Goal: Find specific page/section: Find specific page/section

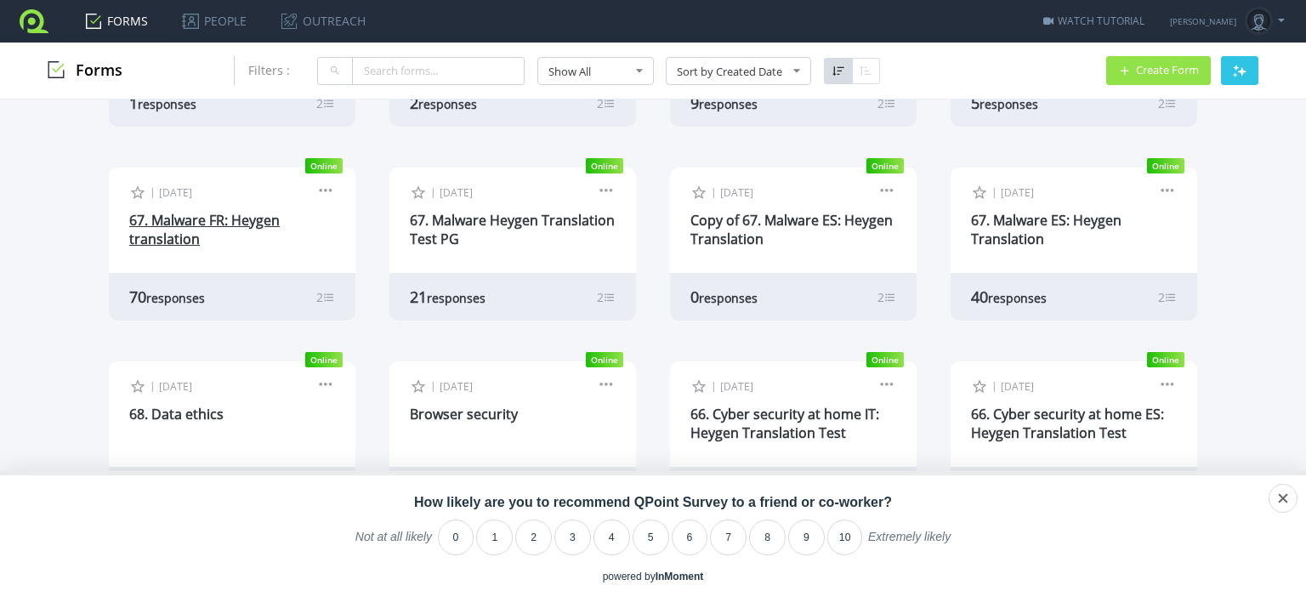
scroll to position [374, 0]
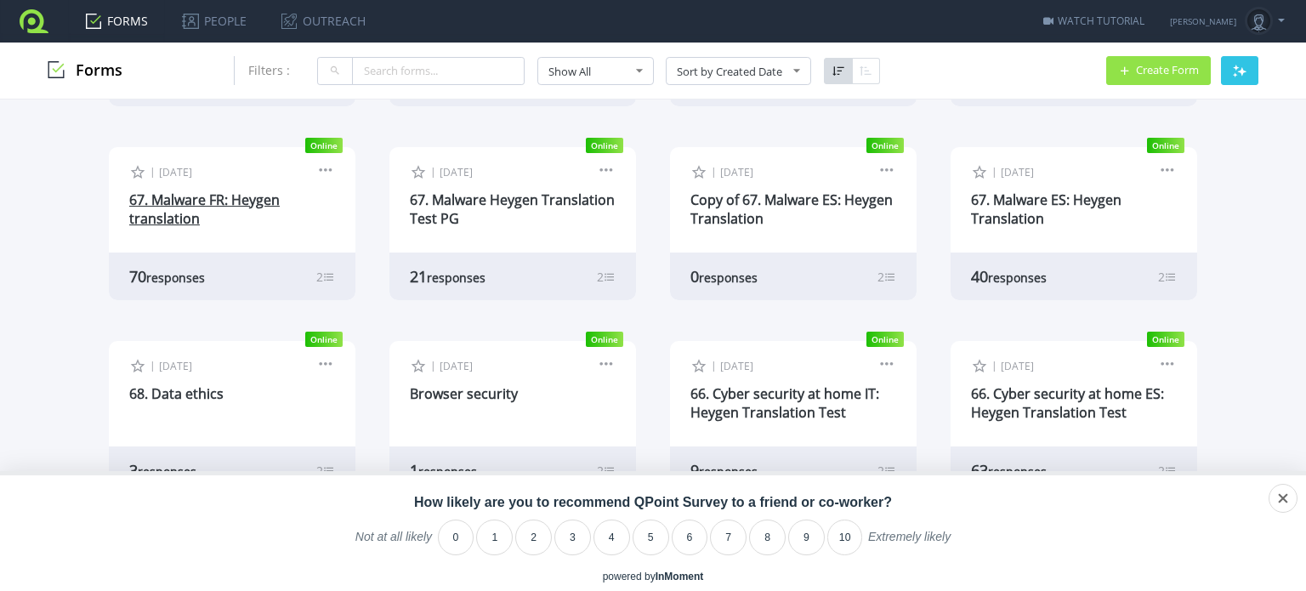
click at [201, 206] on link "67. Malware FR: Heygen translation" at bounding box center [204, 209] width 151 height 37
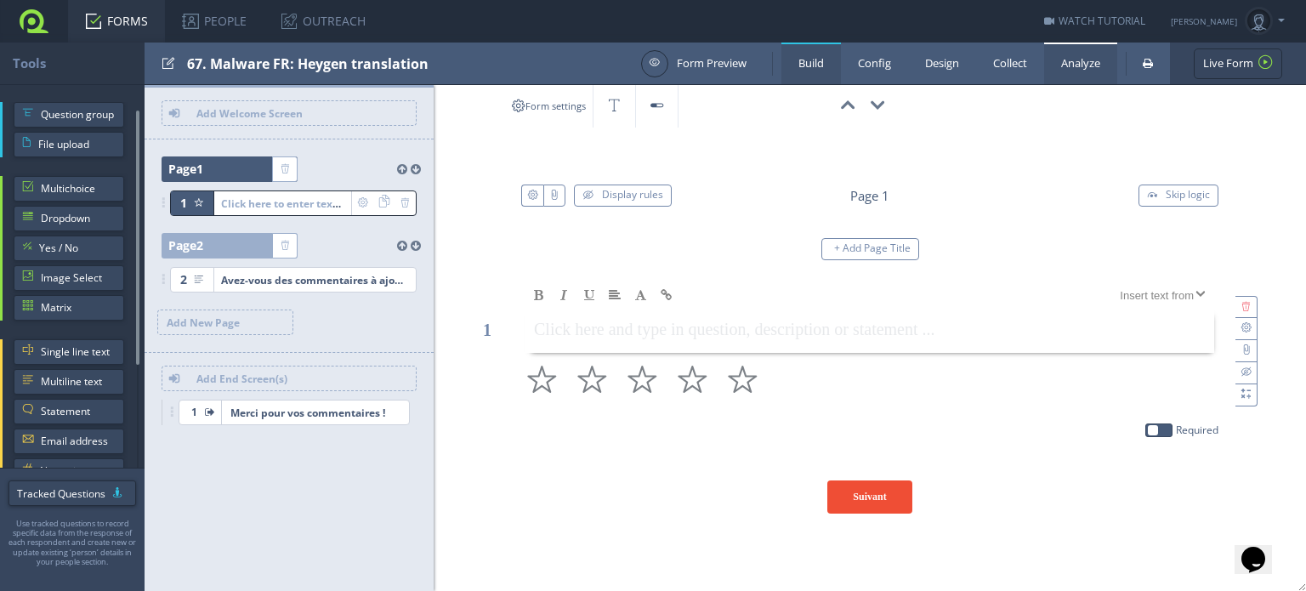
click at [1072, 62] on link "Analyze" at bounding box center [1080, 64] width 73 height 42
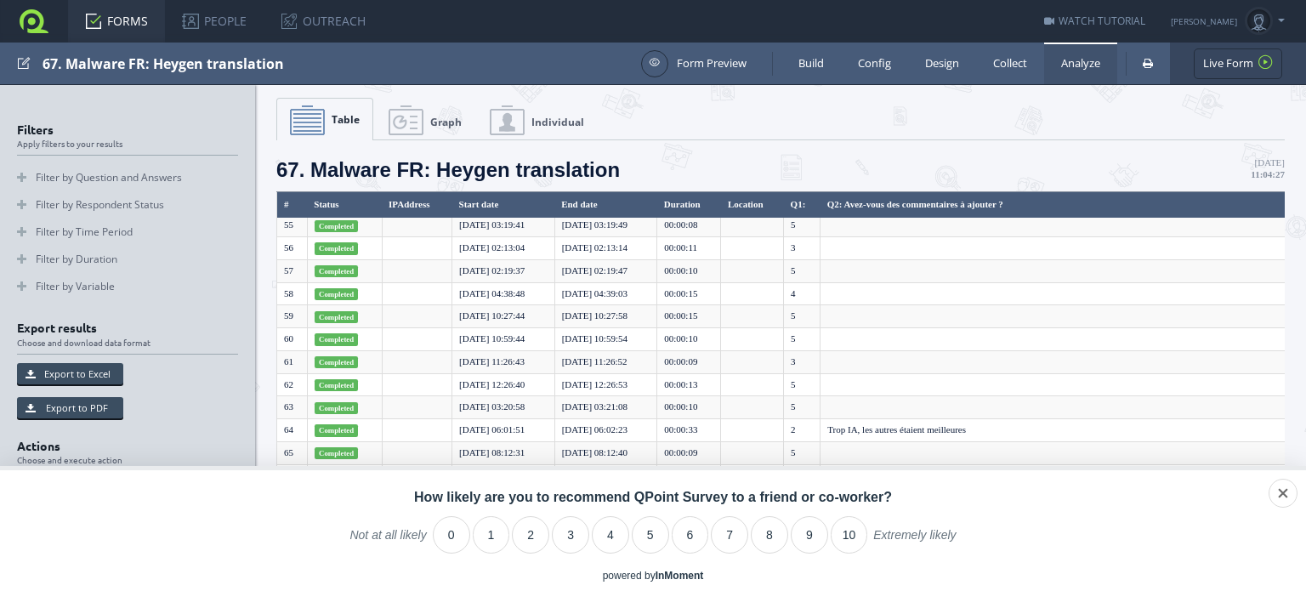
scroll to position [1249, 0]
